Goal: Entertainment & Leisure: Consume media (video, audio)

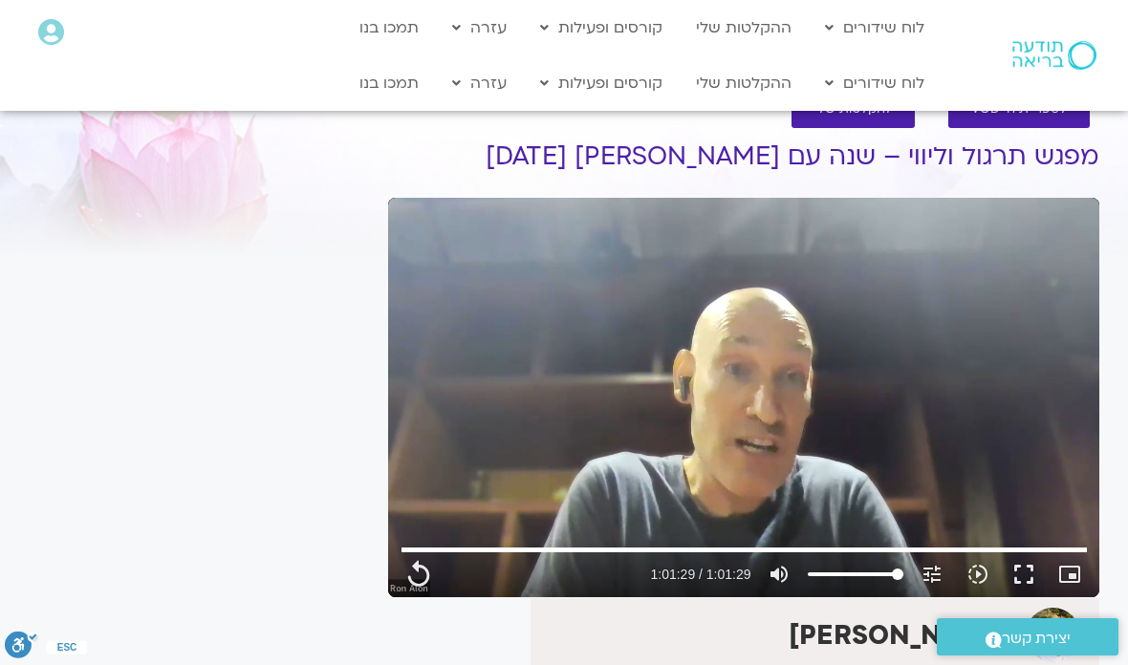
click at [988, 121] on link "לוח שידורים יומי" at bounding box center [921, 123] width 210 height 44
type input "3689.36"
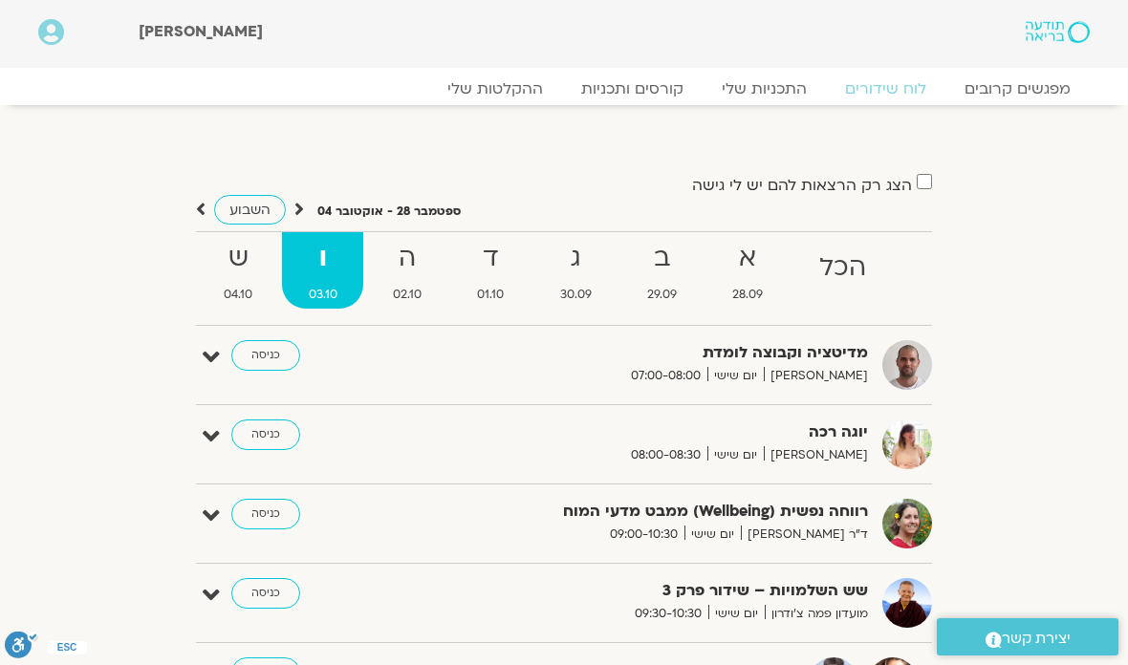
click at [753, 263] on strong "א" at bounding box center [748, 258] width 82 height 43
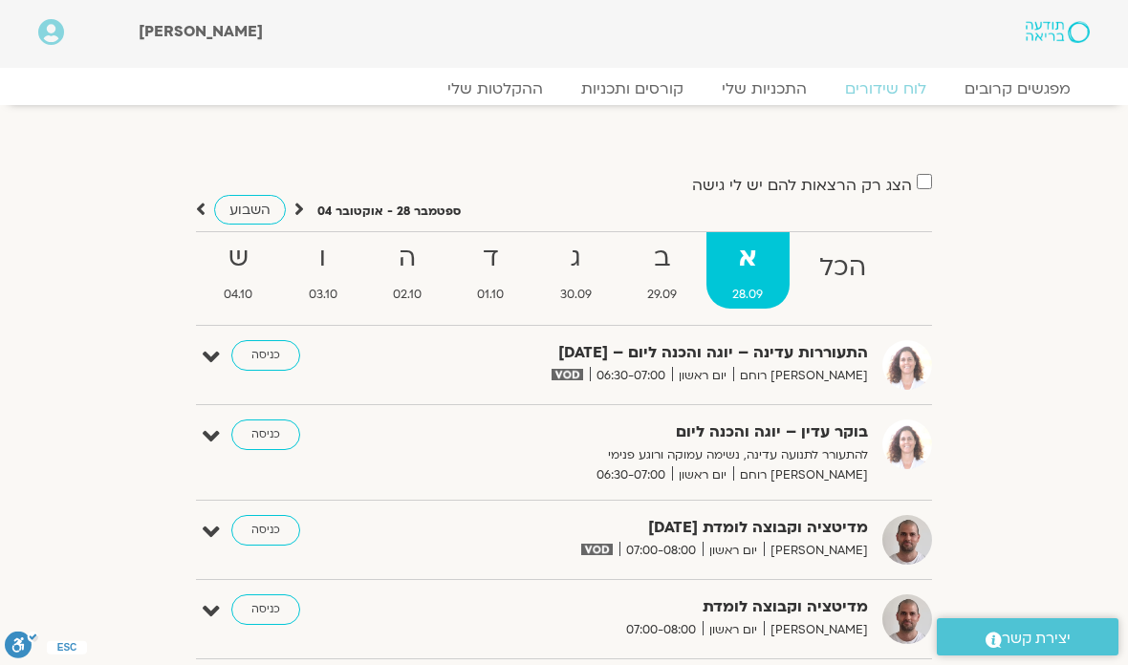
click at [671, 278] on strong "ב" at bounding box center [661, 258] width 81 height 43
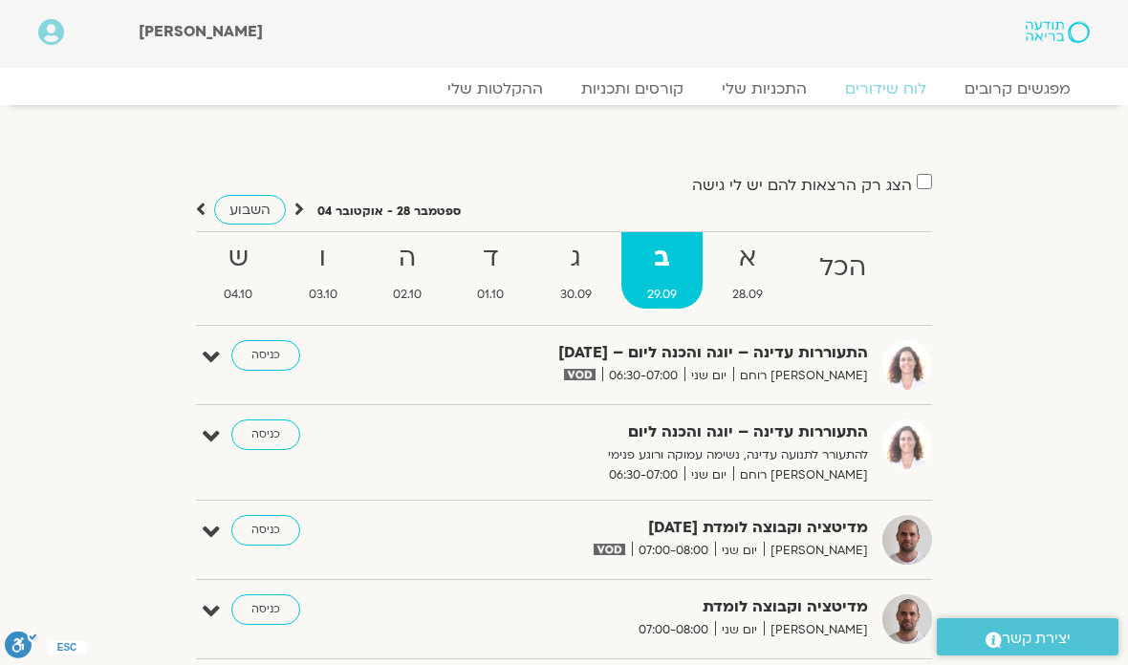
click at [587, 276] on strong "ג" at bounding box center [575, 258] width 83 height 43
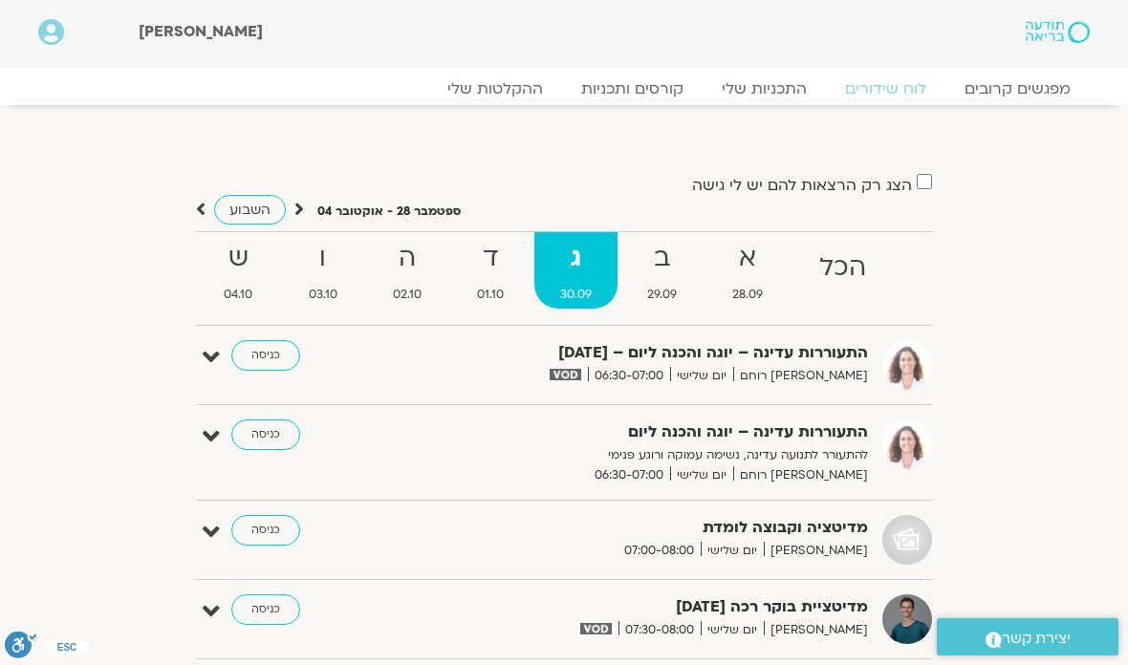
click at [522, 86] on link "ההקלטות שלי" at bounding box center [495, 88] width 134 height 19
click at [523, 87] on link "ההקלטות שלי" at bounding box center [495, 88] width 134 height 19
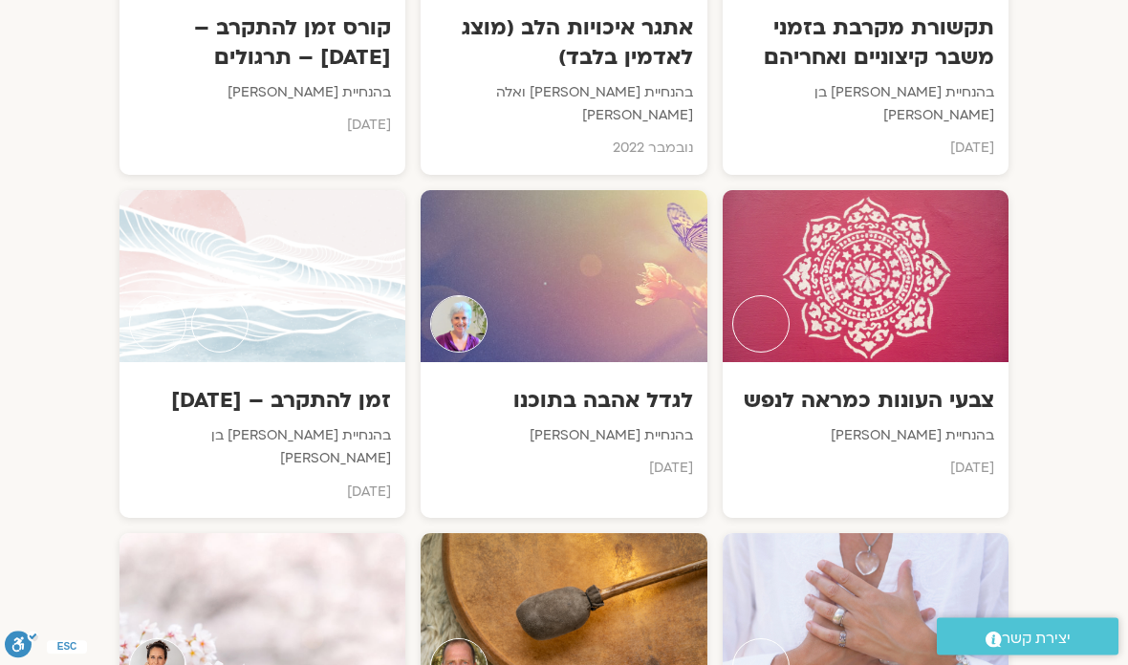
scroll to position [3538, 0]
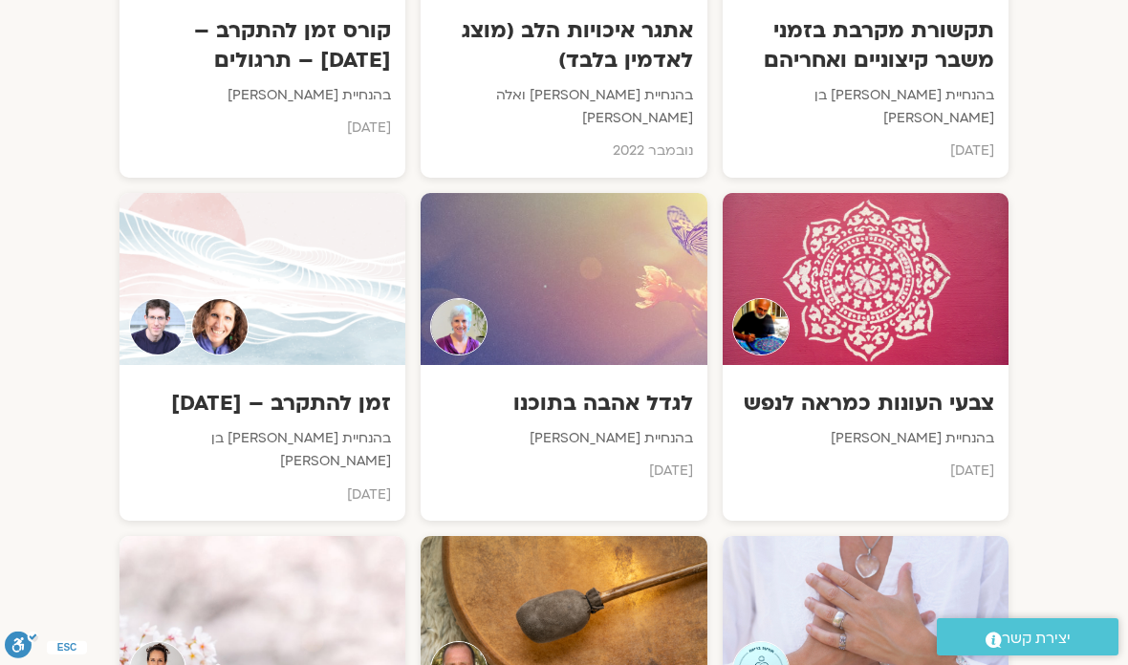
click at [328, 365] on div "זמן להתקרב – [DATE] בהנחיית [PERSON_NAME] בן [PERSON_NAME] [DATE]" at bounding box center [263, 443] width 286 height 156
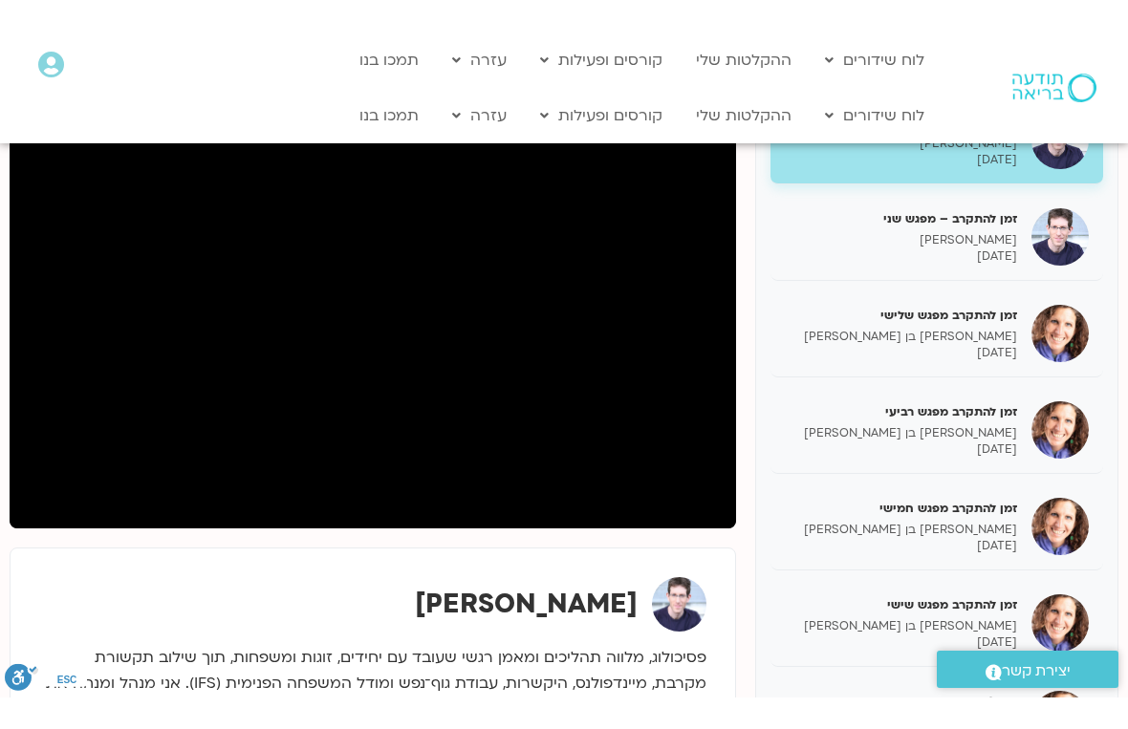
scroll to position [23, 0]
